Goal: Task Accomplishment & Management: Use online tool/utility

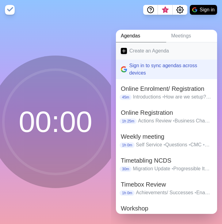
click at [153, 48] on link "Create an Agenda" at bounding box center [166, 50] width 101 height 17
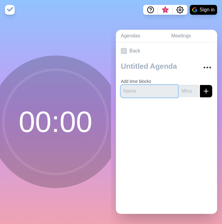
click at [144, 89] on input "text" at bounding box center [149, 91] width 57 height 12
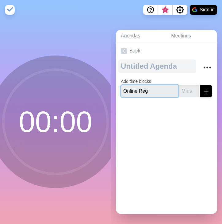
type input "Online Reg"
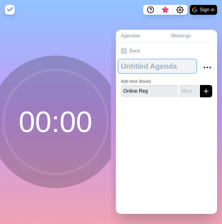
click at [134, 66] on textarea at bounding box center [157, 66] width 78 height 13
type textarea "Runbook & Plans"
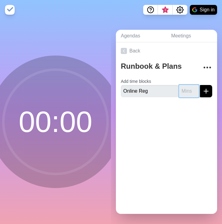
click at [179, 85] on input "number" at bounding box center [189, 91] width 20 height 12
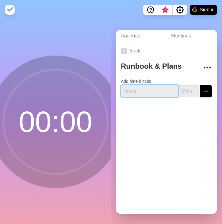
click at [152, 89] on input "text" at bounding box center [149, 91] width 57 height 12
type input "Online Registration"
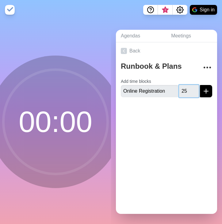
type input "25"
click at [202, 87] on icon "submit" at bounding box center [205, 90] width 7 height 7
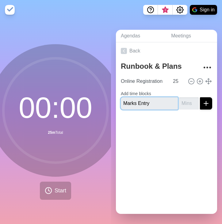
type input "Marks Entry"
click at [182, 100] on input "number" at bounding box center [189, 103] width 20 height 12
type input "25"
click at [200, 103] on button "submit" at bounding box center [206, 103] width 12 height 12
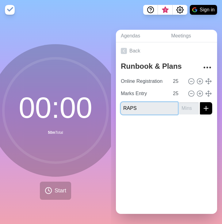
type input "RAPS"
type input "25"
click at [202, 105] on icon "submit" at bounding box center [205, 108] width 7 height 7
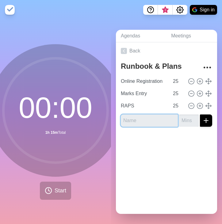
click at [153, 115] on input "text" at bounding box center [149, 120] width 57 height 12
type input "n"
click at [153, 115] on input "NCSD" at bounding box center [149, 120] width 57 height 12
type input "NCDS"
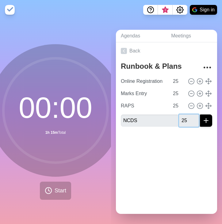
type input "25"
click at [202, 118] on icon "submit" at bounding box center [205, 120] width 7 height 7
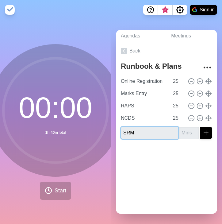
type input "SRM"
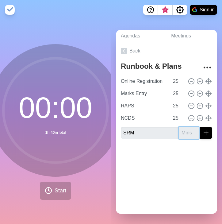
click at [179, 131] on input "number" at bounding box center [189, 133] width 20 height 12
type input "25"
click at [202, 129] on icon "submit" at bounding box center [205, 132] width 7 height 7
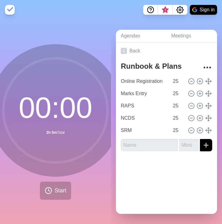
click at [161, 175] on div at bounding box center [166, 168] width 101 height 25
click at [50, 186] on button "Start" at bounding box center [55, 191] width 31 height 18
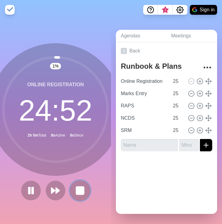
click at [82, 190] on rect at bounding box center [80, 191] width 8 height 8
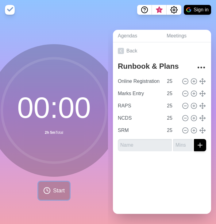
click at [47, 187] on icon at bounding box center [46, 190] width 7 height 7
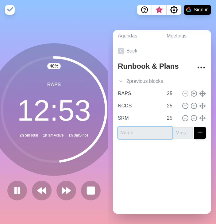
click at [125, 135] on input "text" at bounding box center [145, 133] width 54 height 12
type input "RTS"
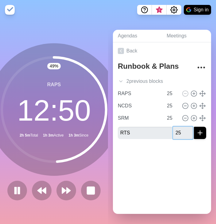
type input "25"
click at [196, 132] on icon "submit" at bounding box center [199, 132] width 7 height 7
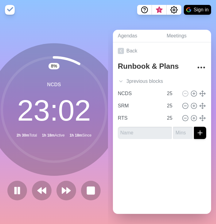
click at [21, 32] on div "8 % NCDS 23 : 02 2h 30m Total 1h 18m Active 1h 18m Since" at bounding box center [54, 122] width 108 height 204
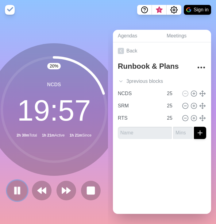
click at [20, 187] on button at bounding box center [17, 190] width 21 height 21
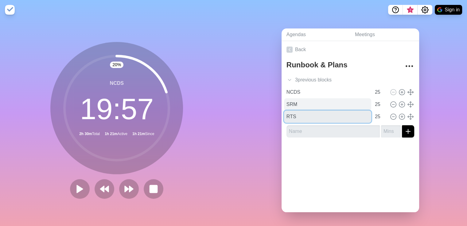
click at [222, 107] on div "Online Registration 25 Marks Entry 25 RAPS 25 NCDS 25 SRM 25 RTS 25" at bounding box center [350, 104] width 128 height 37
